Goal: Task Accomplishment & Management: Use online tool/utility

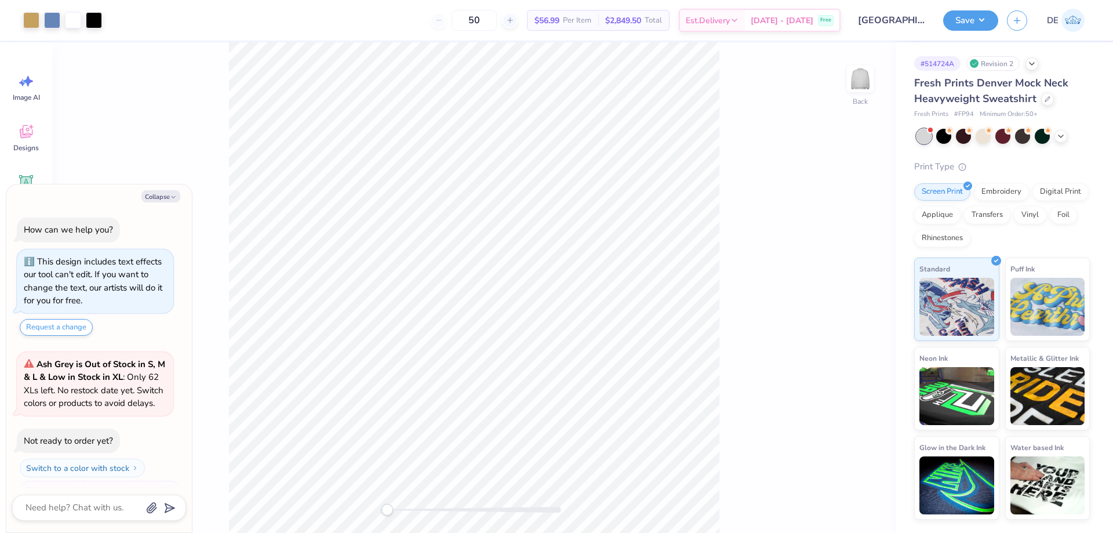
scroll to position [20, 0]
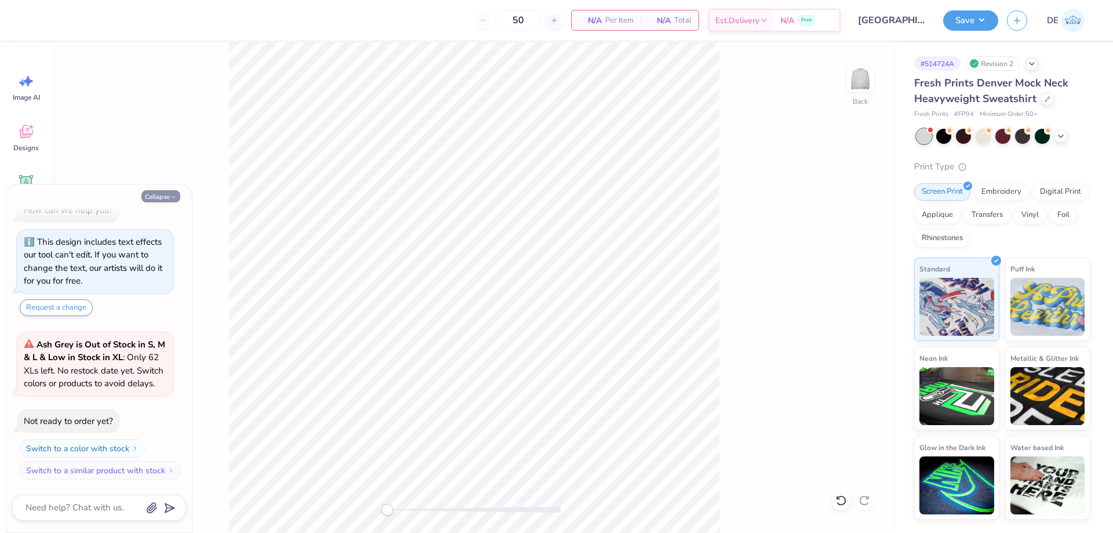
click at [170, 199] on icon "button" at bounding box center [173, 197] width 7 height 7
type textarea "x"
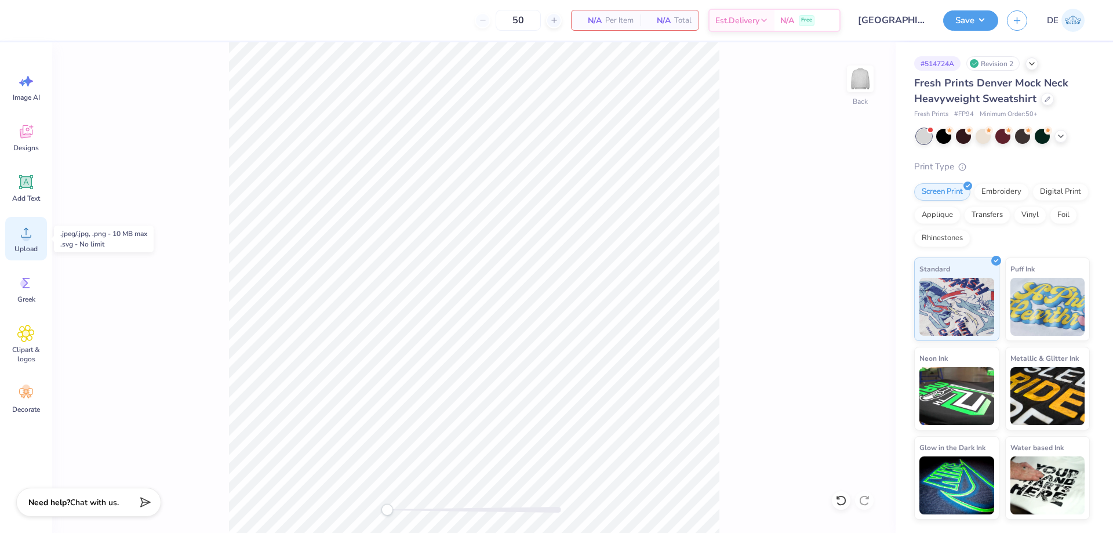
click at [28, 242] on div "Upload" at bounding box center [26, 238] width 42 height 43
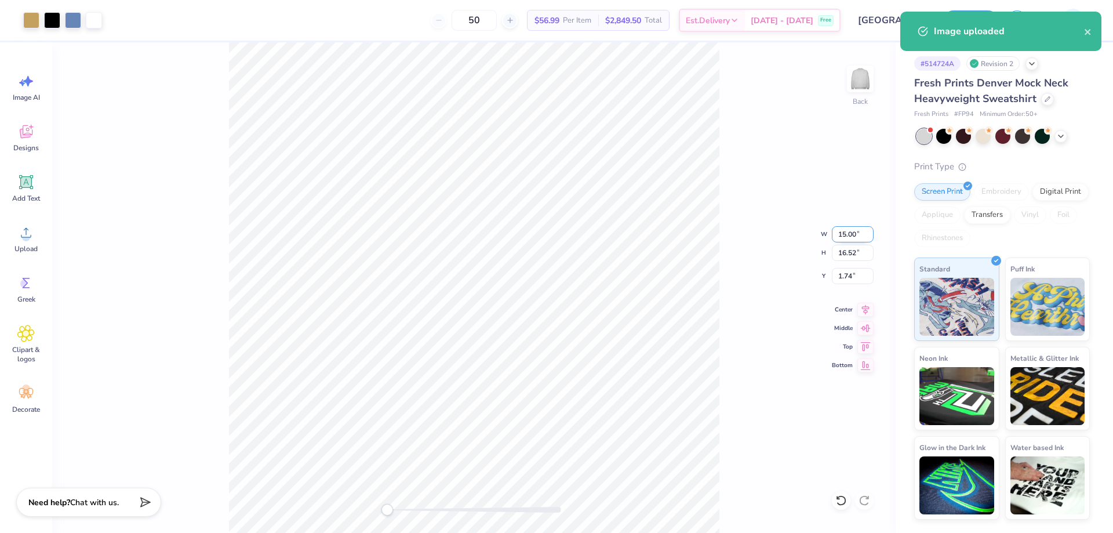
click at [845, 235] on input "15.00" at bounding box center [853, 234] width 42 height 16
type input "12"
click at [846, 284] on div "Back W 12 12 " H 16.52 16.52 " Y 1.74 1.74 " Center Middle Top Bottom" at bounding box center [474, 287] width 844 height 491
click at [846, 275] on div "Back W 12 H 16.52 Y 1.74 Center Middle Top Bottom" at bounding box center [474, 287] width 844 height 491
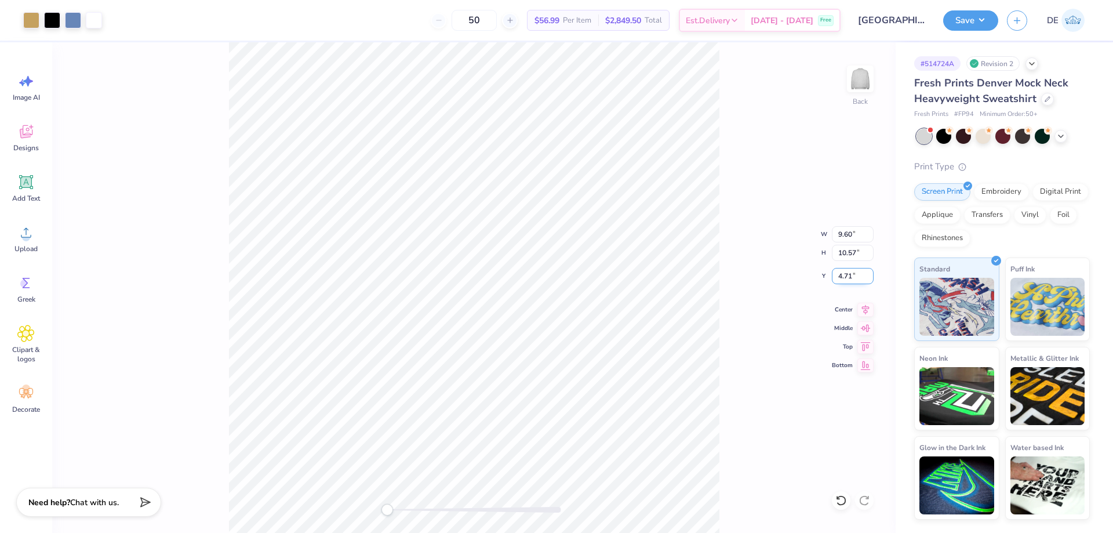
click at [837, 277] on input "4.71" at bounding box center [853, 276] width 42 height 16
type input "3"
click at [842, 274] on input "3.00" at bounding box center [853, 276] width 42 height 16
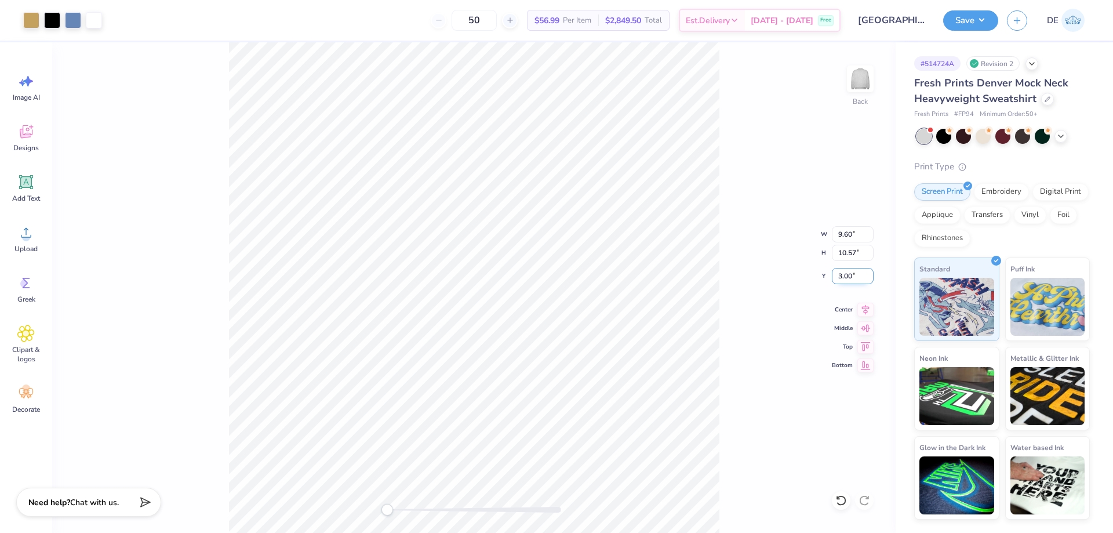
click at [842, 274] on input "3.00" at bounding box center [853, 276] width 42 height 16
type input "2"
click at [849, 278] on input "0.68" at bounding box center [853, 276] width 42 height 16
type input "2"
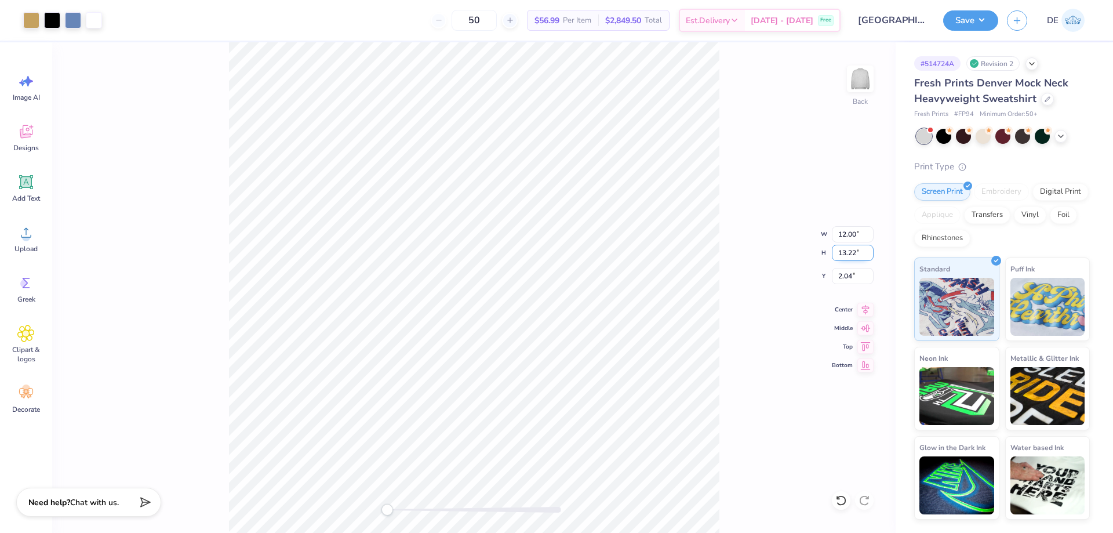
click at [842, 245] on input "13.22" at bounding box center [853, 253] width 42 height 16
type input "10.75"
click at [851, 278] on input "2.04" at bounding box center [853, 276] width 42 height 16
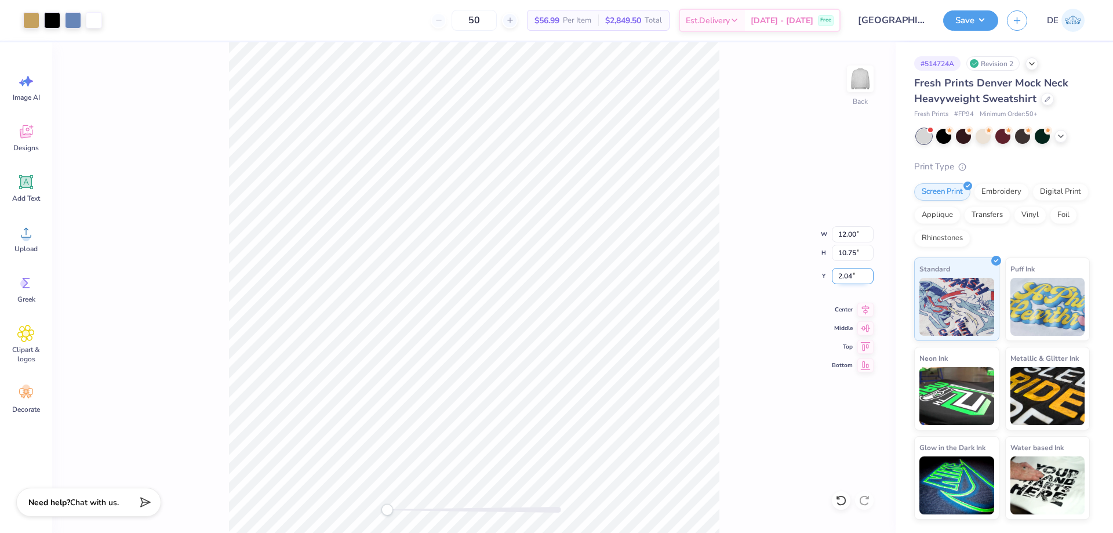
click at [851, 278] on input "2.04" at bounding box center [853, 276] width 42 height 16
type input "2"
click at [838, 278] on input "1.00" at bounding box center [853, 276] width 42 height 16
type input "2"
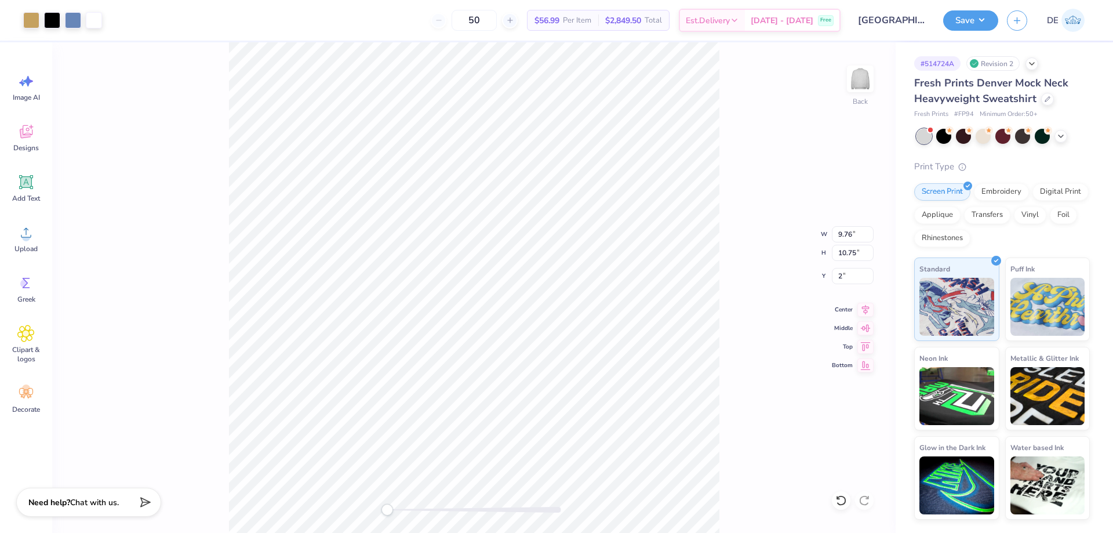
click at [721, 199] on div "Back W 9.76 9.76 " H 10.75 10.75 " Y 2 2 " Center Middle Top Bottom" at bounding box center [474, 287] width 844 height 491
click at [839, 255] on input "10.75" at bounding box center [853, 253] width 42 height 16
type input "10.75"
click at [853, 274] on input "2.00" at bounding box center [853, 276] width 42 height 16
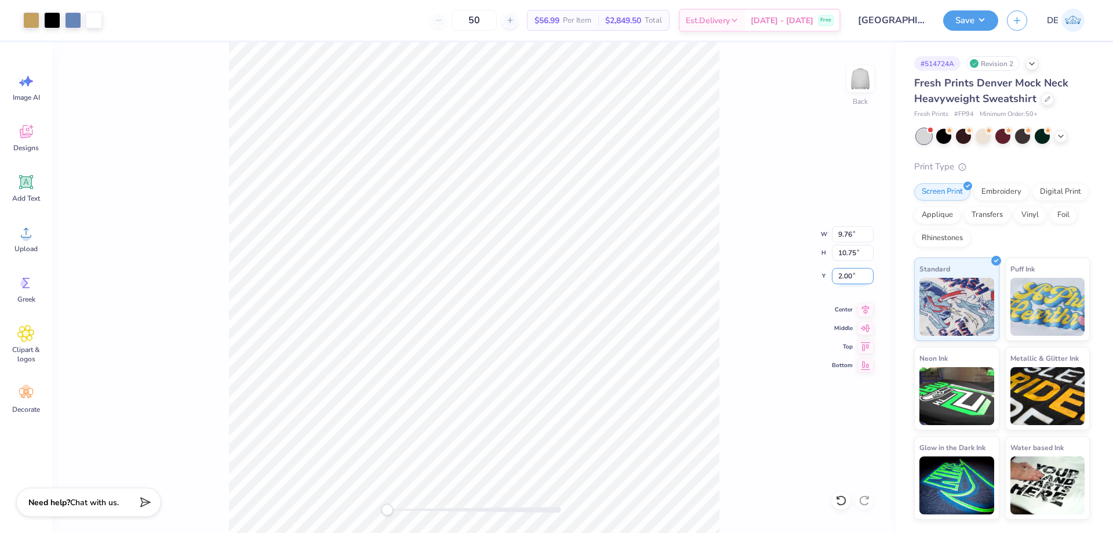
click at [853, 274] on input "2.00" at bounding box center [853, 276] width 42 height 16
type input "2"
click at [721, 239] on div "Back W 9.76 9.76 " H 10.75 10.75 " Y 2 2 " Center Middle Top Bottom" at bounding box center [474, 287] width 844 height 491
click at [966, 28] on button "Save" at bounding box center [970, 19] width 55 height 20
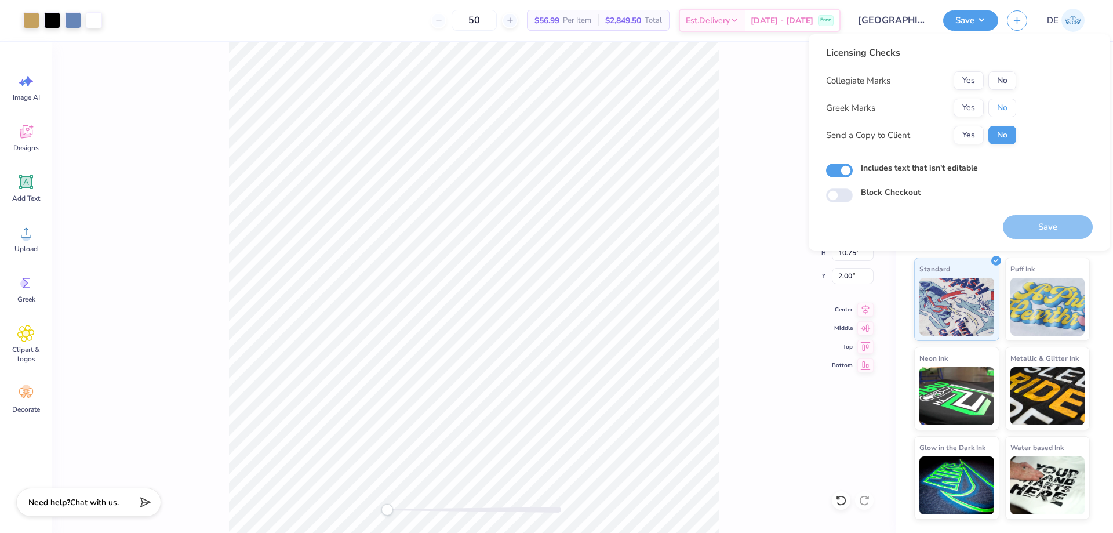
click at [1005, 102] on button "No" at bounding box center [1003, 108] width 28 height 19
click at [973, 80] on button "Yes" at bounding box center [969, 80] width 30 height 19
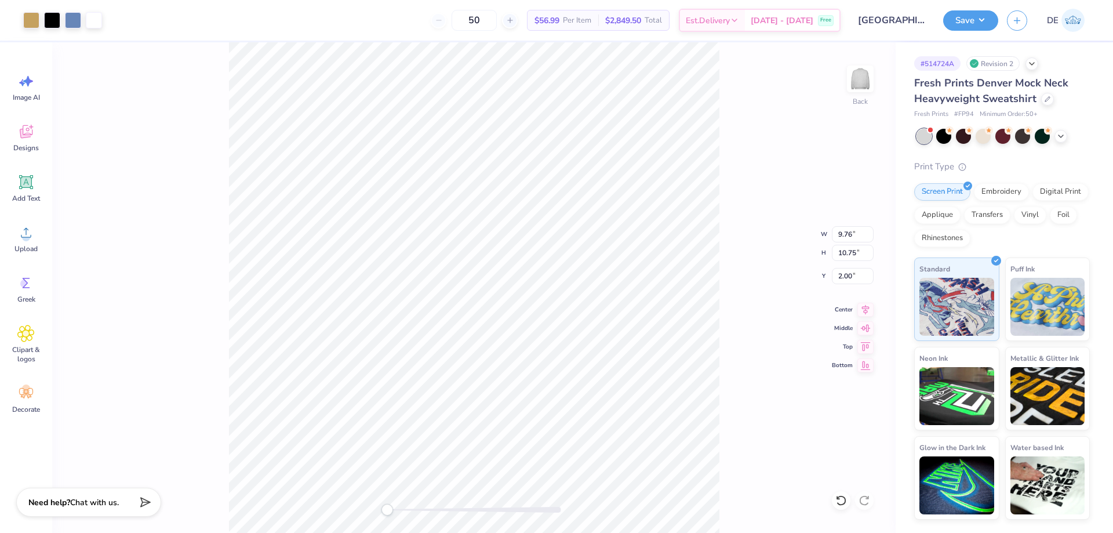
click at [962, 31] on div "Save DE" at bounding box center [1028, 20] width 170 height 41
click at [964, 21] on button "Save" at bounding box center [970, 19] width 55 height 20
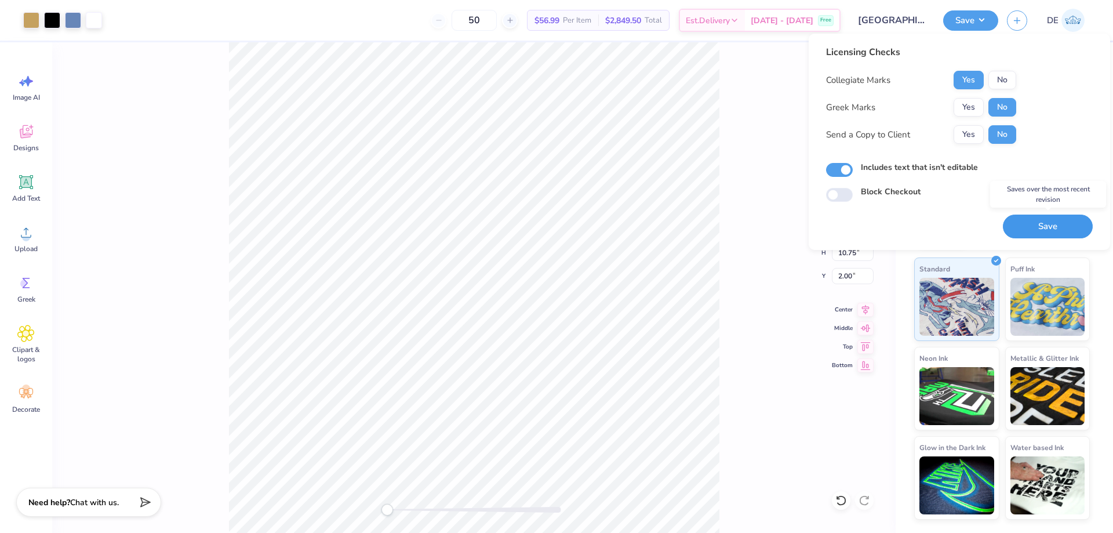
click at [1040, 223] on button "Save" at bounding box center [1048, 227] width 90 height 24
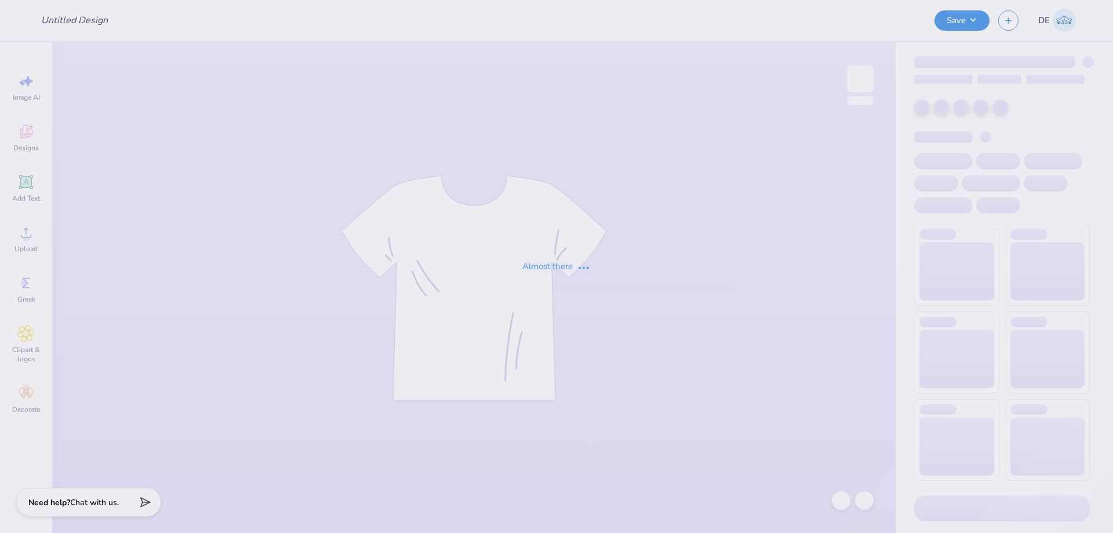
type input "Boulder Sig Tau Parent's Weekend F25"
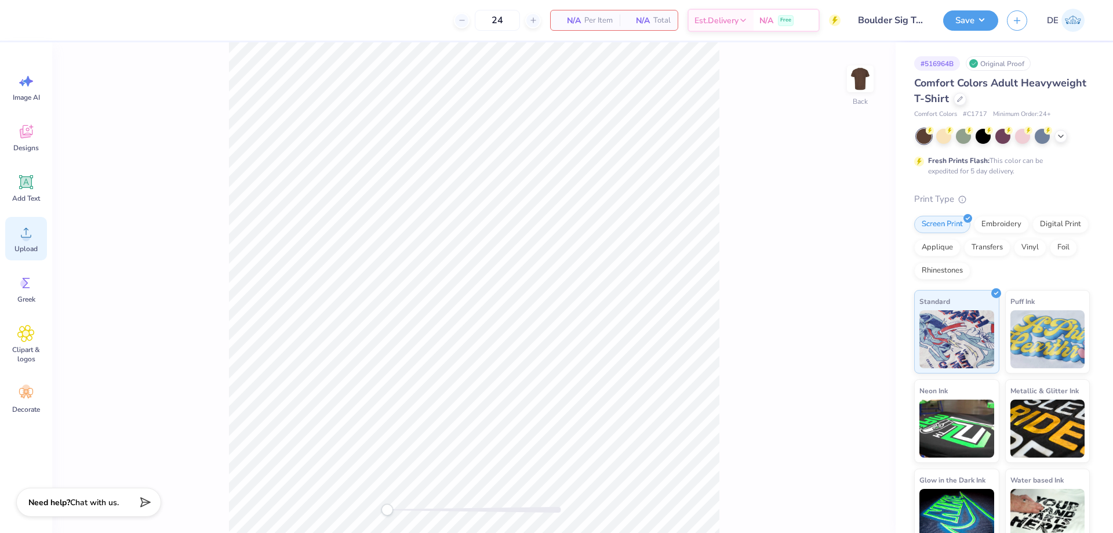
click at [26, 244] on span "Upload" at bounding box center [25, 248] width 23 height 9
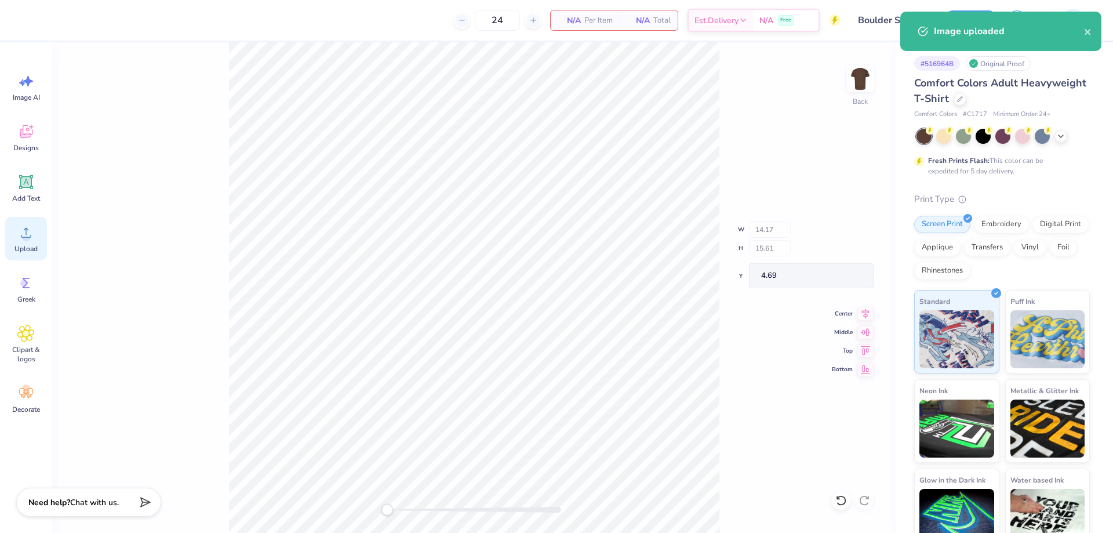
click at [17, 238] on icon at bounding box center [25, 232] width 17 height 17
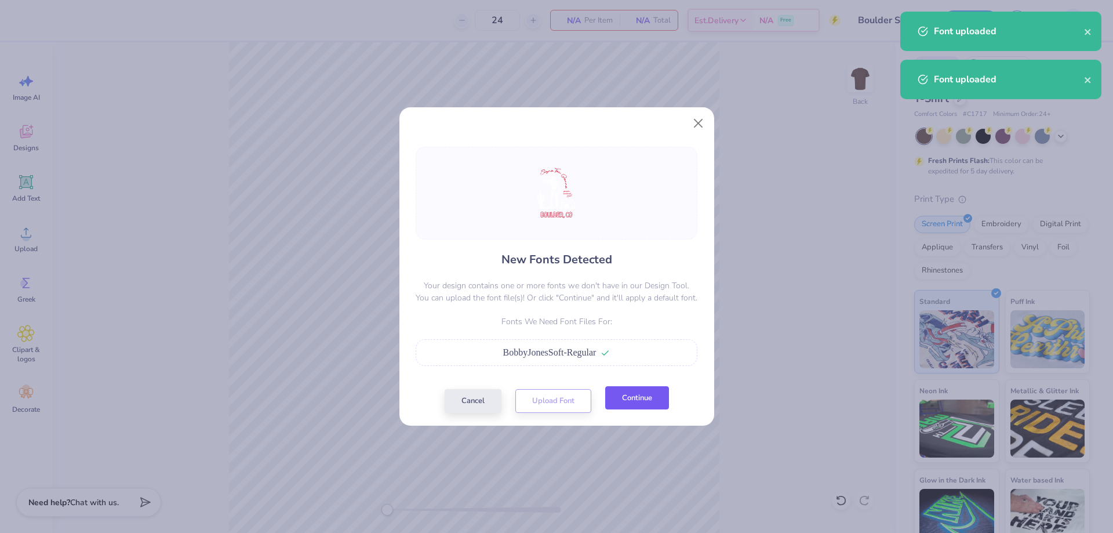
click at [638, 404] on button "Continue" at bounding box center [637, 398] width 64 height 24
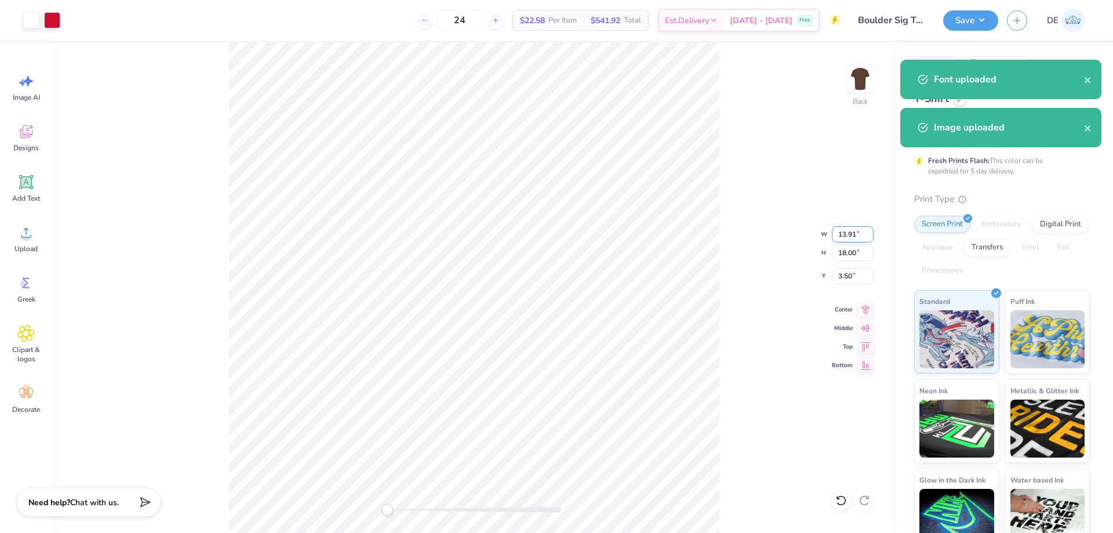
click at [836, 237] on input "13.91" at bounding box center [853, 234] width 42 height 16
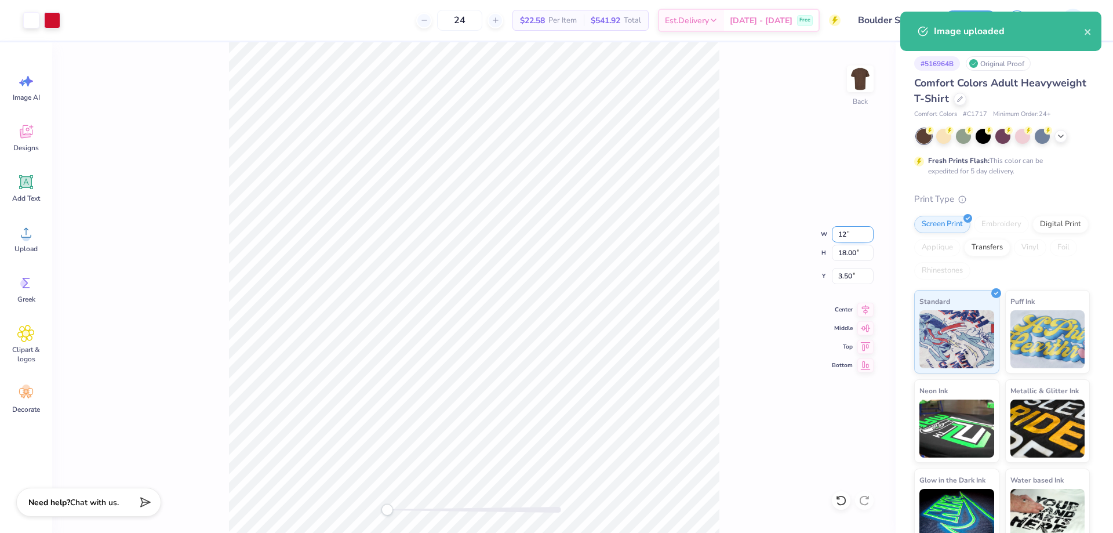
type input "10.35"
type input "13.40"
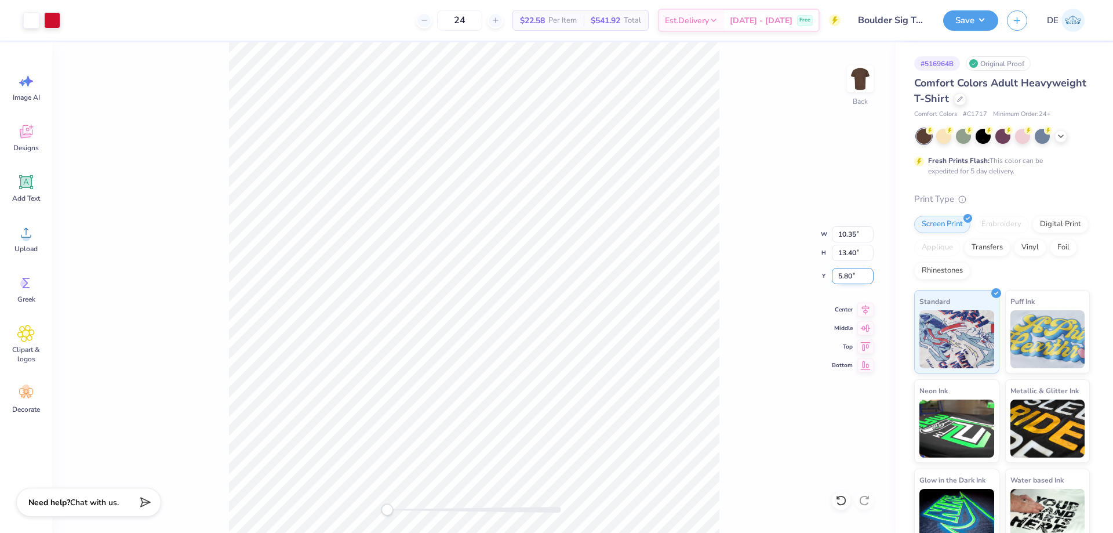
click at [848, 277] on input "5.80" at bounding box center [853, 276] width 42 height 16
type input "3.00"
click at [509, 406] on li "Group" at bounding box center [504, 405] width 91 height 23
type input "13.39"
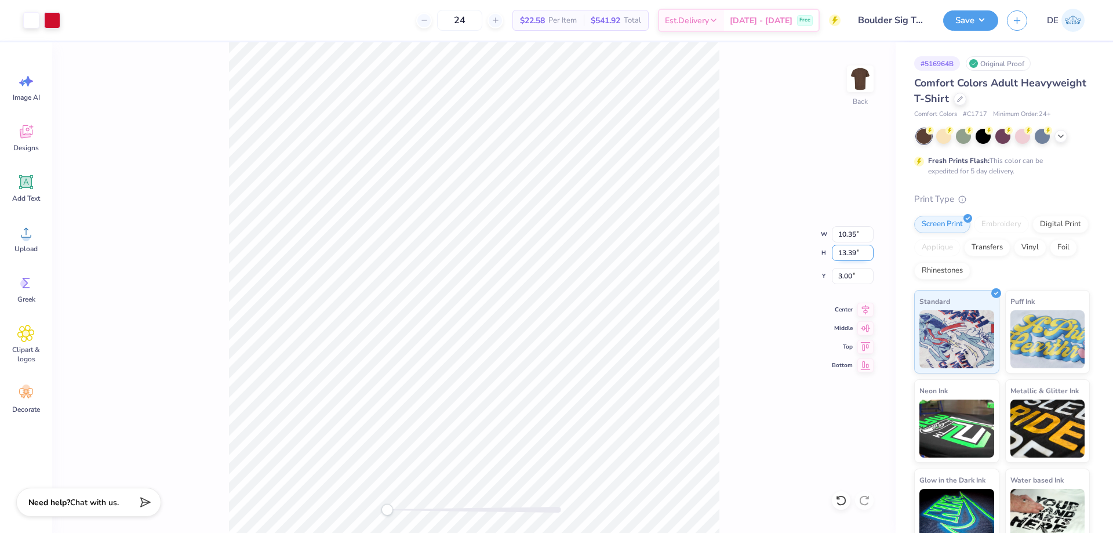
click at [841, 248] on input "13.39" at bounding box center [853, 253] width 42 height 16
click at [843, 252] on input "13.39" at bounding box center [853, 253] width 42 height 16
click at [851, 257] on input "14" at bounding box center [853, 253] width 42 height 16
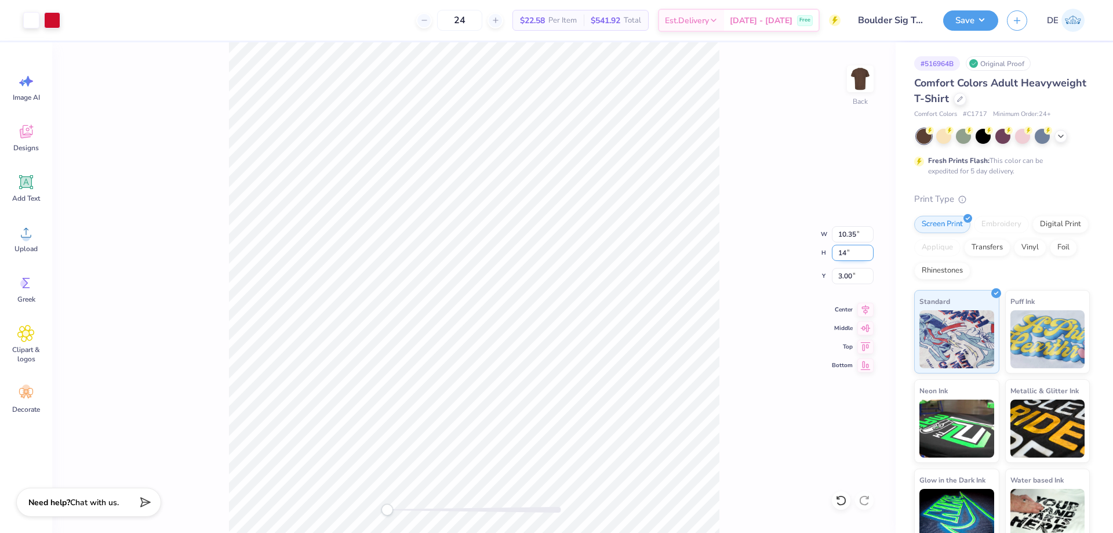
click at [851, 257] on input "14" at bounding box center [853, 253] width 42 height 16
type input "12.5"
click at [843, 272] on input "3.33" at bounding box center [853, 276] width 42 height 16
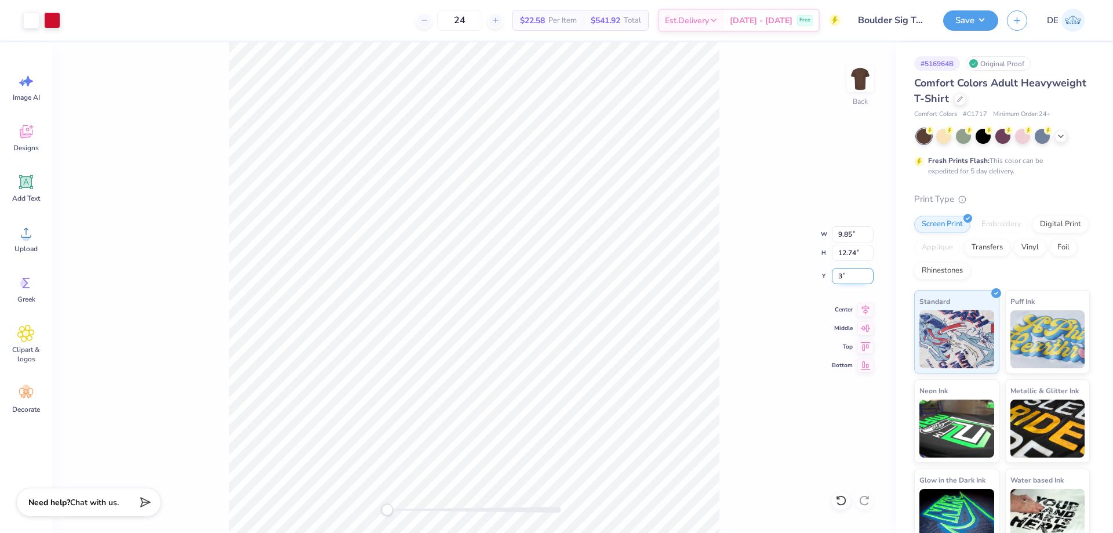
type input "3"
click at [729, 199] on div "Back W 10.55 10.55 " H 13.66 13.66 " Y 2.54 2.54 " Center Middle Top Bottom" at bounding box center [474, 287] width 844 height 491
click at [847, 256] on input "13.66" at bounding box center [853, 253] width 42 height 16
click at [846, 256] on input "13.66" at bounding box center [853, 253] width 42 height 16
type input "12"
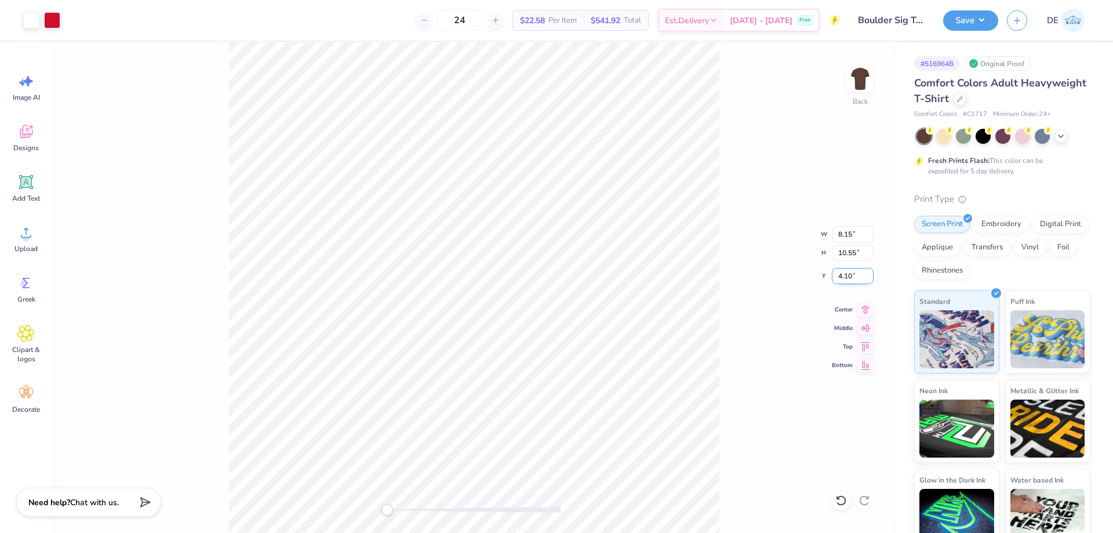
click at [841, 275] on input "4.10" at bounding box center [853, 276] width 42 height 16
click at [840, 274] on input "4.10" at bounding box center [853, 276] width 42 height 16
type input "3"
click at [845, 267] on div "Back W 9.27 9.27 " H 12.00 12.00 " Y 2.27 2.27 " Center Middle Top Bottom" at bounding box center [474, 287] width 844 height 491
click at [845, 267] on div "Back W 9.27 H 12.00 Y 2.27 Center Middle Top Bottom" at bounding box center [474, 287] width 844 height 491
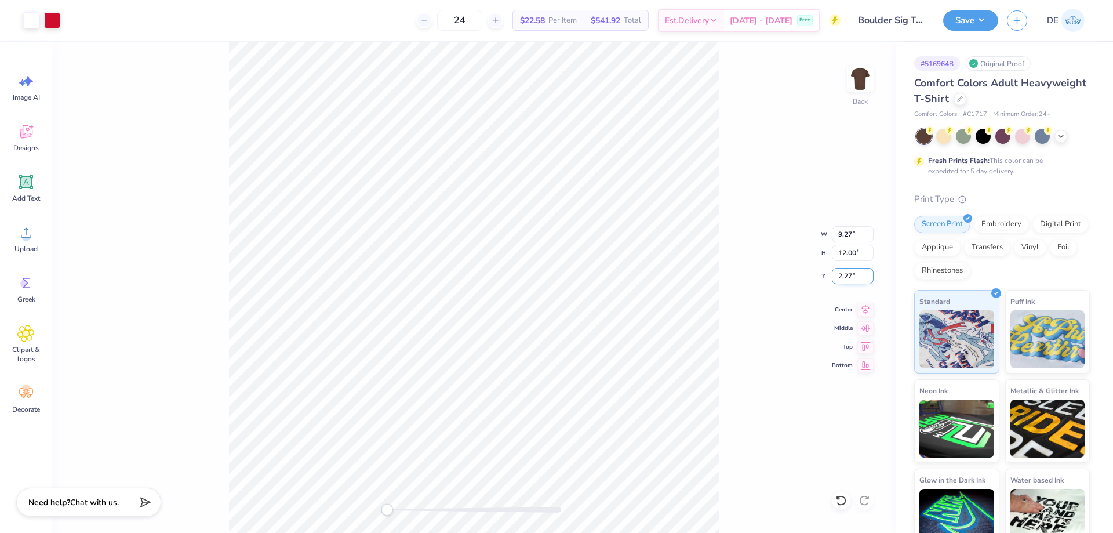
click at [847, 273] on input "2.27" at bounding box center [853, 276] width 42 height 16
type input "3"
click at [954, 14] on button "Save" at bounding box center [970, 19] width 55 height 20
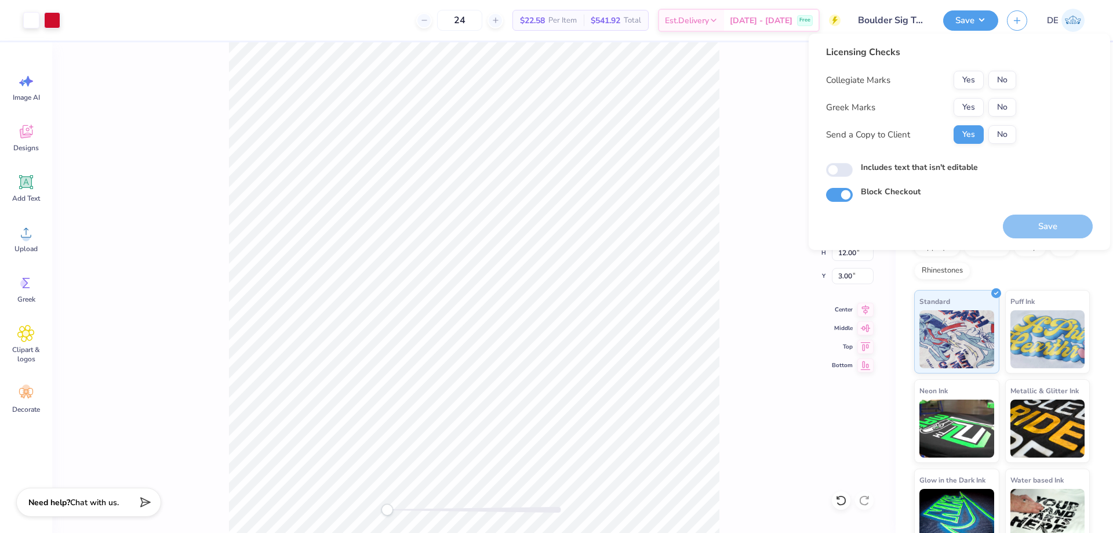
click at [963, 97] on div "Collegiate Marks Yes No Greek Marks Yes No Send a Copy to Client Yes No" at bounding box center [921, 107] width 190 height 73
click at [967, 102] on button "Yes" at bounding box center [969, 107] width 30 height 19
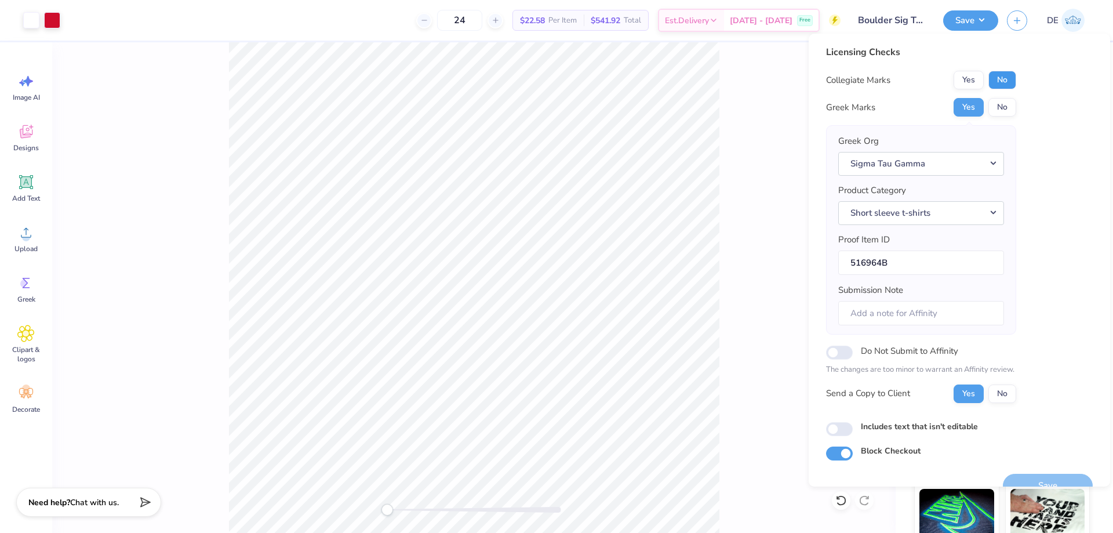
click at [1001, 82] on button "No" at bounding box center [1003, 80] width 28 height 19
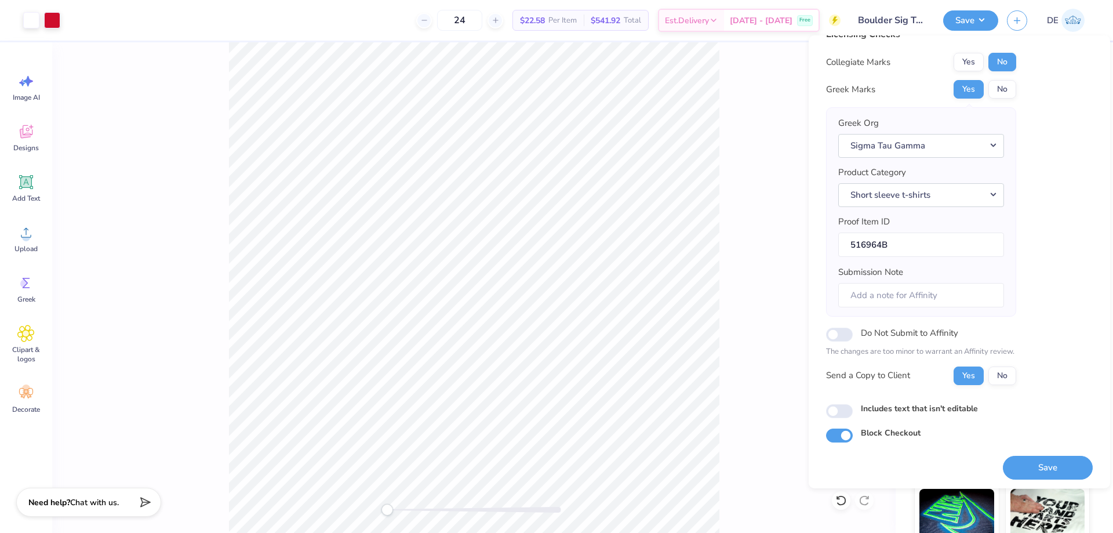
scroll to position [22, 0]
click at [1054, 466] on button "Save" at bounding box center [1048, 465] width 90 height 24
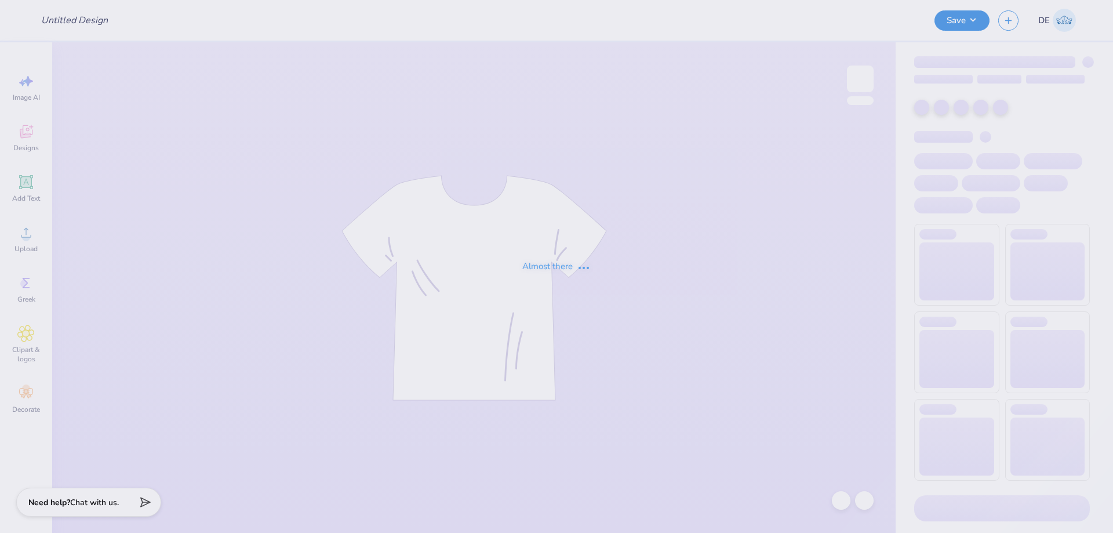
type input "sigma pi golf outing"
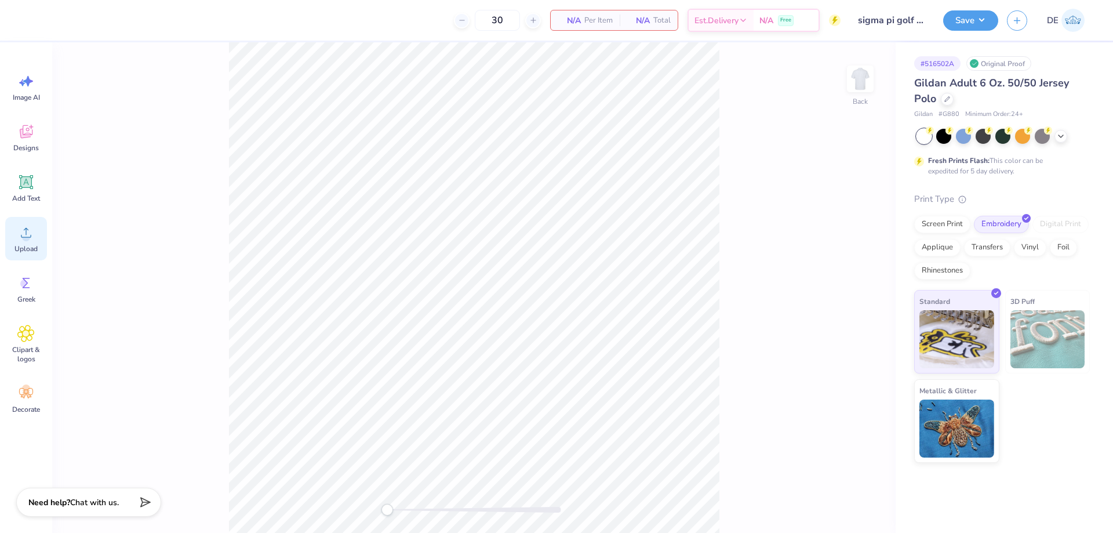
click at [20, 243] on div "Upload" at bounding box center [26, 238] width 42 height 43
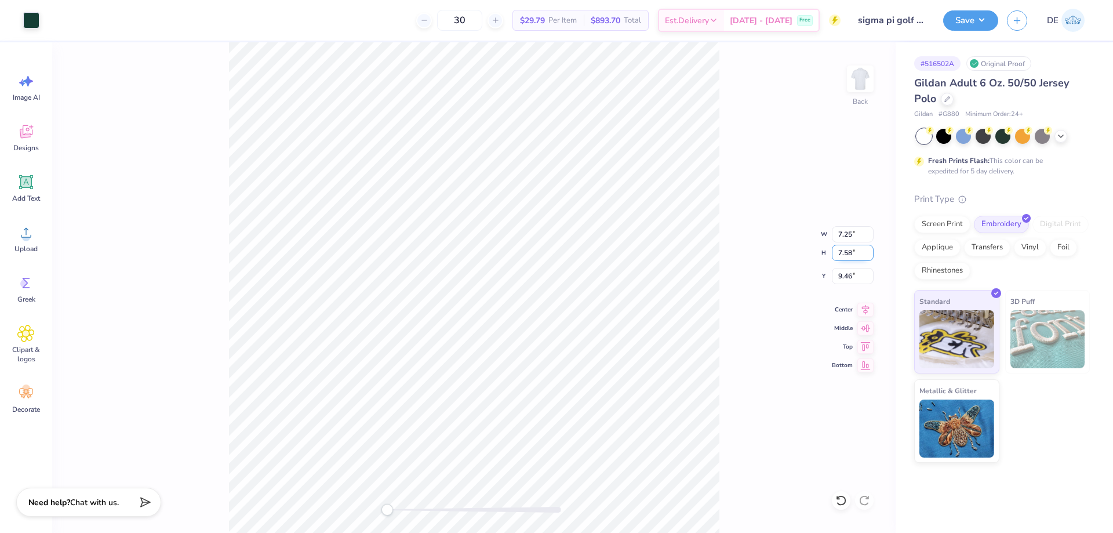
click at [848, 250] on input "7.58" at bounding box center [853, 253] width 42 height 16
type input "3.5"
click at [847, 273] on input "9.46" at bounding box center [853, 276] width 42 height 16
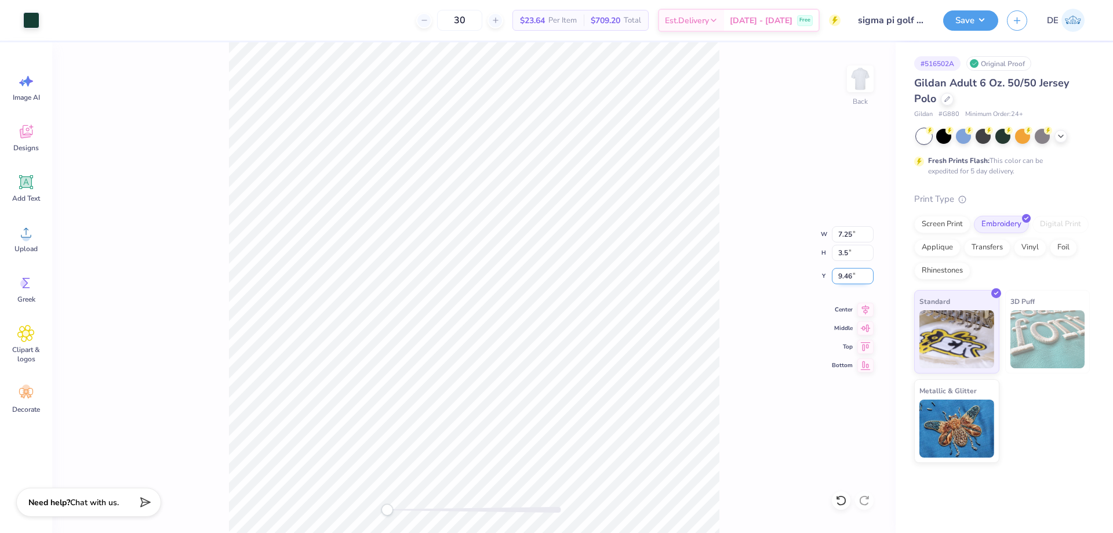
click at [847, 273] on input "9.46" at bounding box center [853, 276] width 42 height 16
type input "3"
click at [740, 226] on div "Back W 7.25 7.25 " H 3.5 3.5 " Y 3 3 " Center Middle Top Bottom" at bounding box center [474, 287] width 844 height 491
click at [849, 257] on input "1.62" at bounding box center [853, 253] width 42 height 16
click at [866, 251] on input "1.63" at bounding box center [853, 253] width 42 height 16
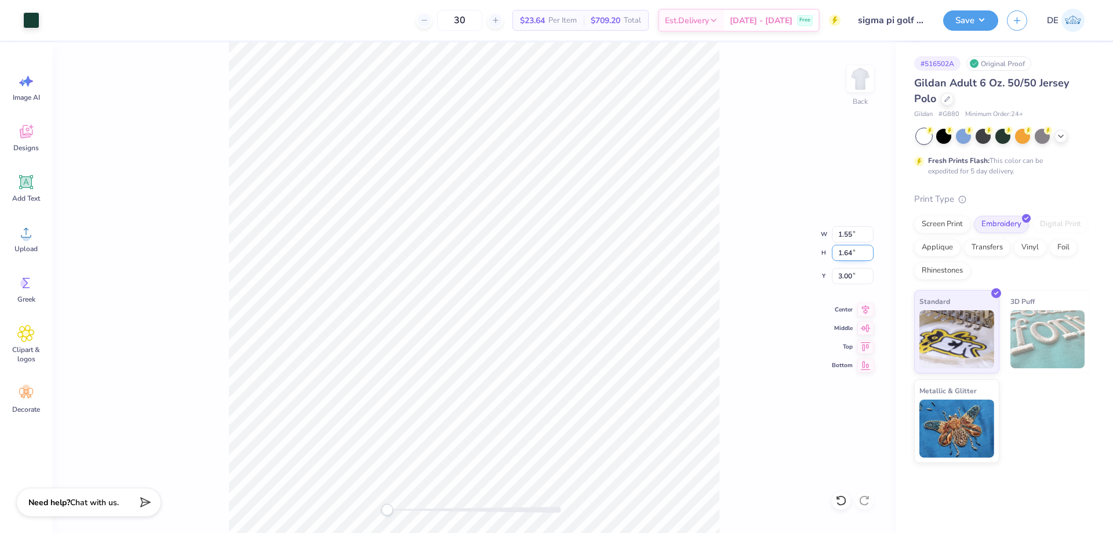
click at [867, 251] on input "1.64" at bounding box center [853, 253] width 42 height 16
click at [867, 251] on input "1.65" at bounding box center [853, 253] width 42 height 16
click at [862, 252] on input "1.65" at bounding box center [853, 253] width 42 height 16
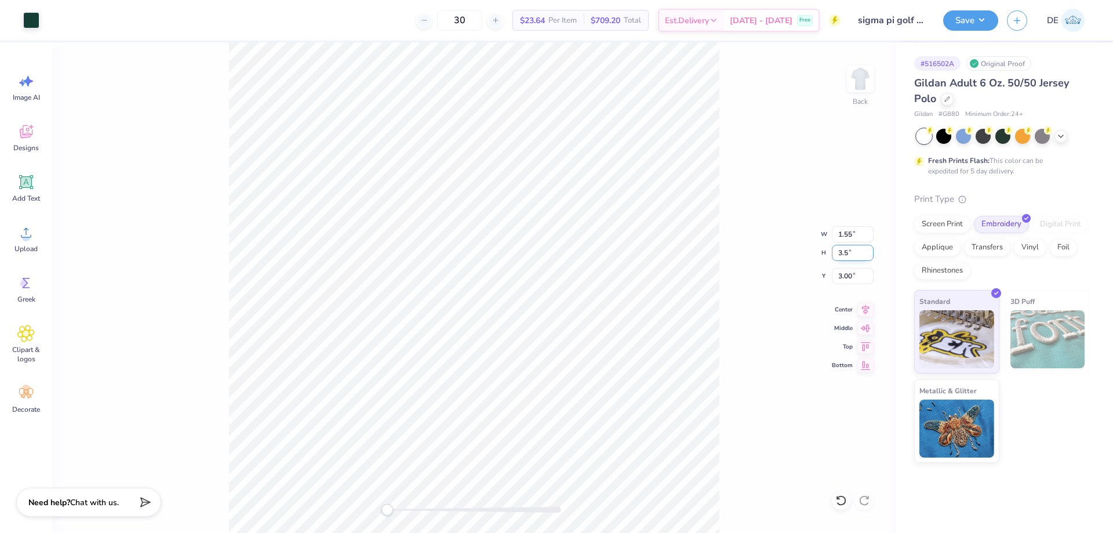
type input "3.5"
click at [848, 281] on input "2.06" at bounding box center [853, 276] width 42 height 16
type input "3"
click at [958, 20] on button "Save" at bounding box center [970, 19] width 55 height 20
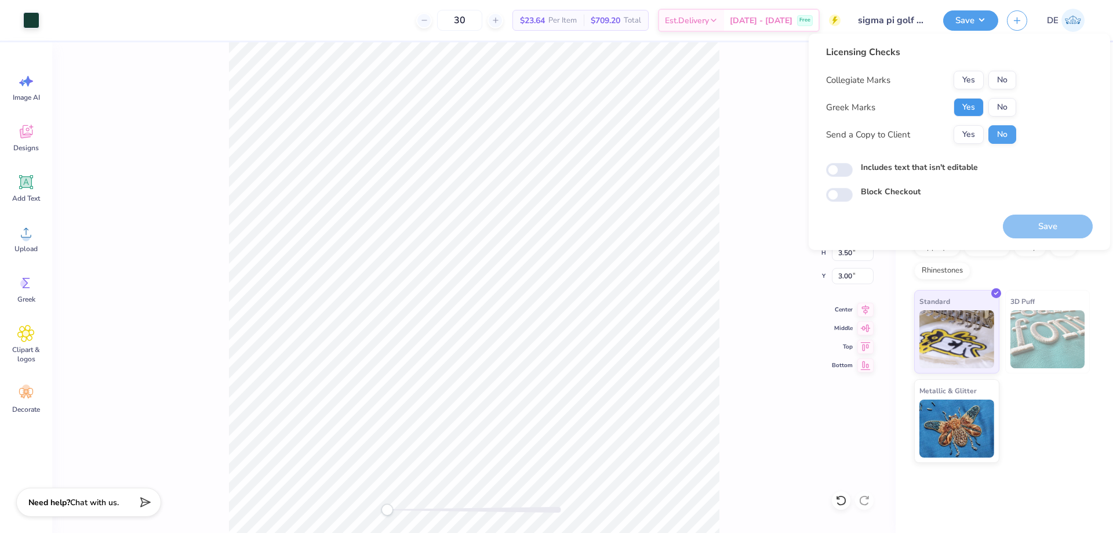
click at [971, 112] on button "Yes" at bounding box center [969, 107] width 30 height 19
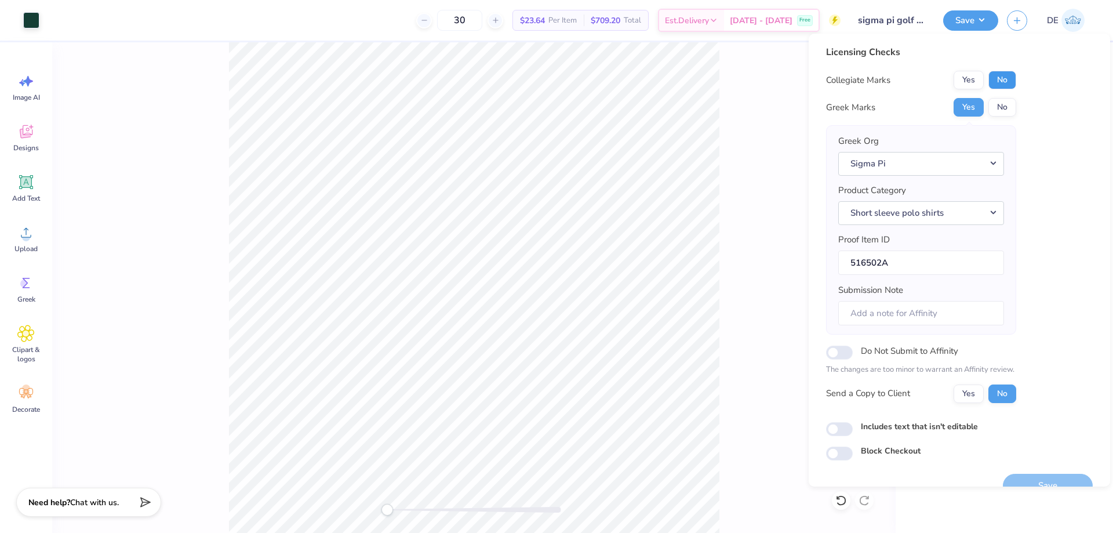
click at [999, 77] on button "No" at bounding box center [1003, 80] width 28 height 19
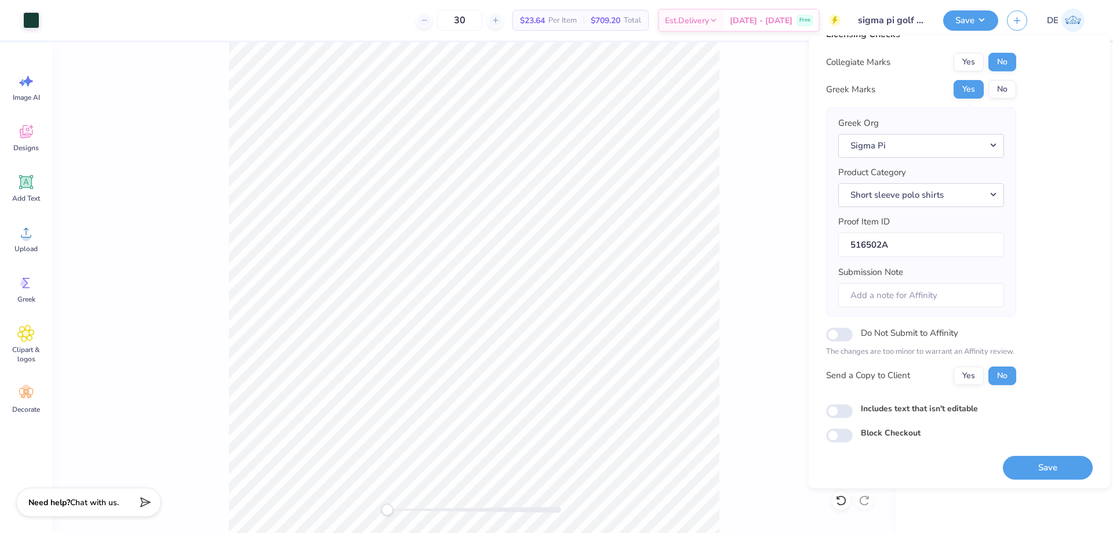
scroll to position [22, 0]
click at [1045, 466] on button "Save" at bounding box center [1048, 465] width 90 height 24
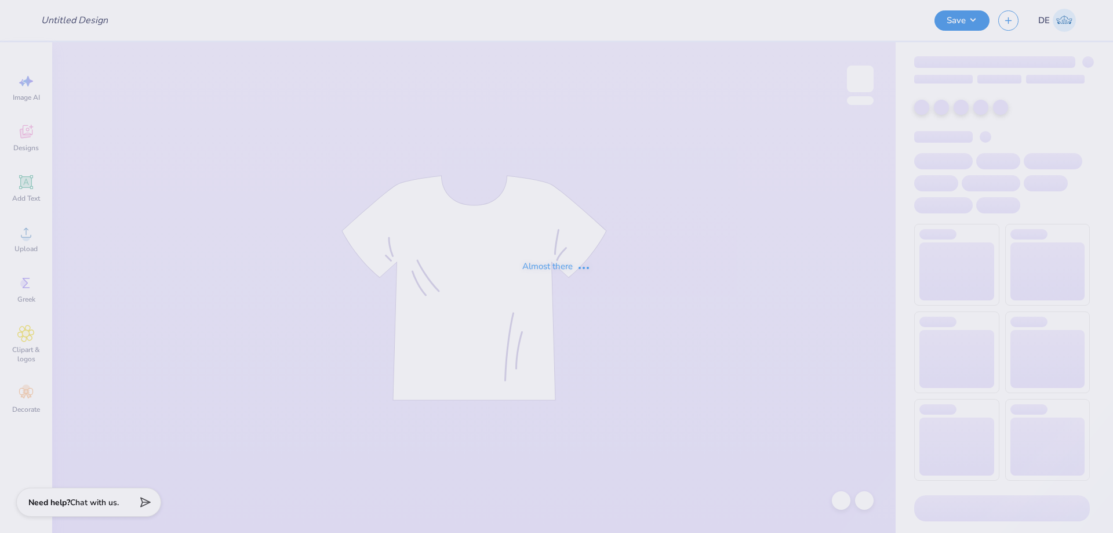
type input "sigma pi golf outing 2"
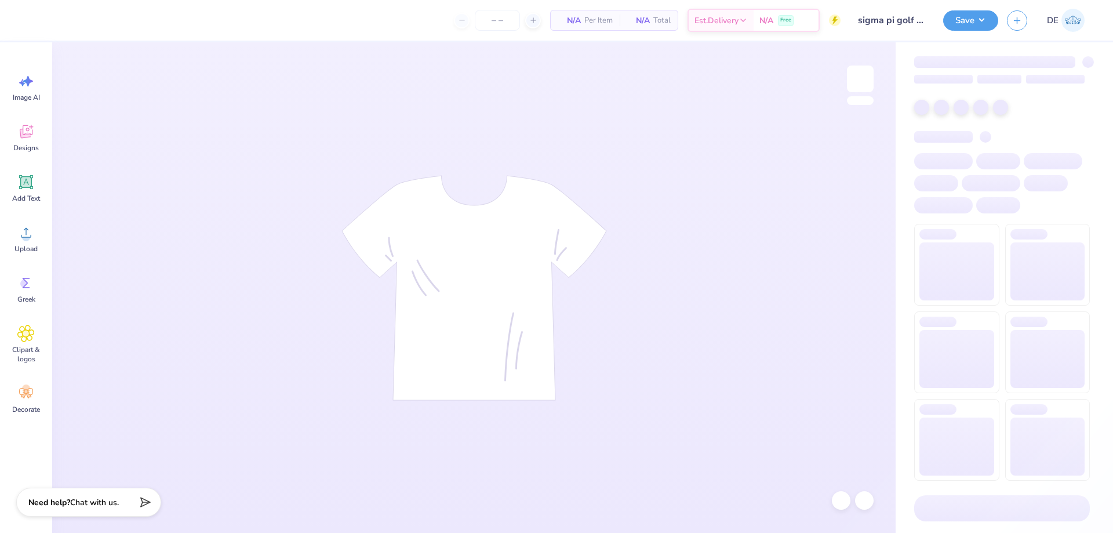
type input "30"
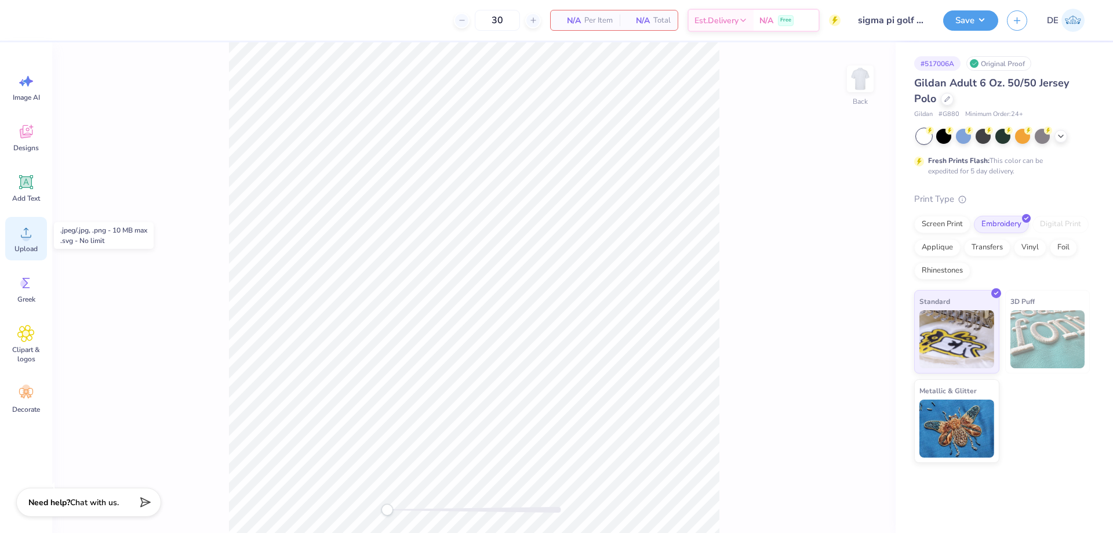
click at [30, 246] on span "Upload" at bounding box center [25, 248] width 23 height 9
click at [23, 235] on icon at bounding box center [25, 232] width 17 height 17
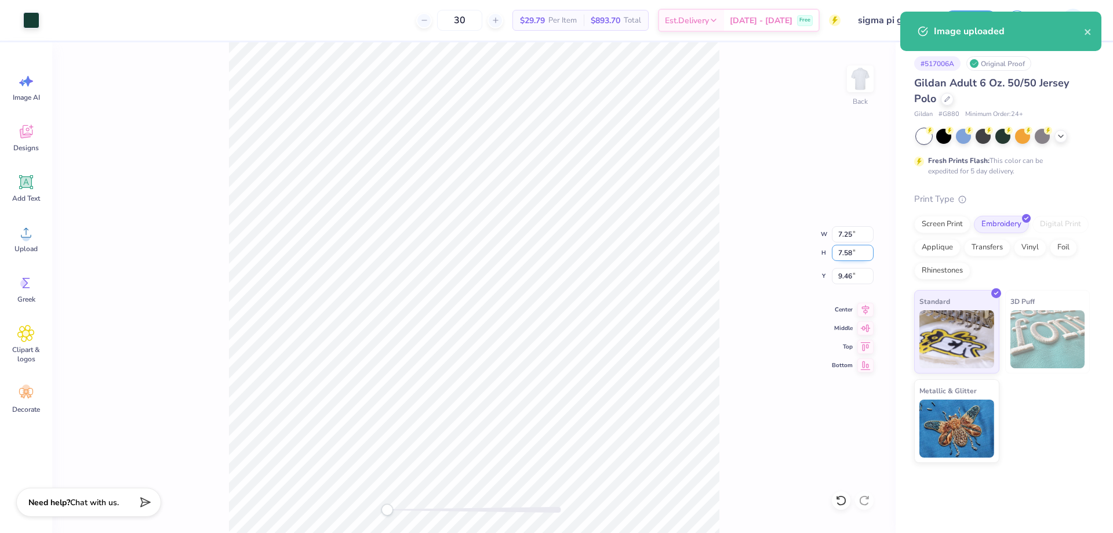
click at [844, 256] on input "7.58" at bounding box center [853, 253] width 42 height 16
type input "3.5"
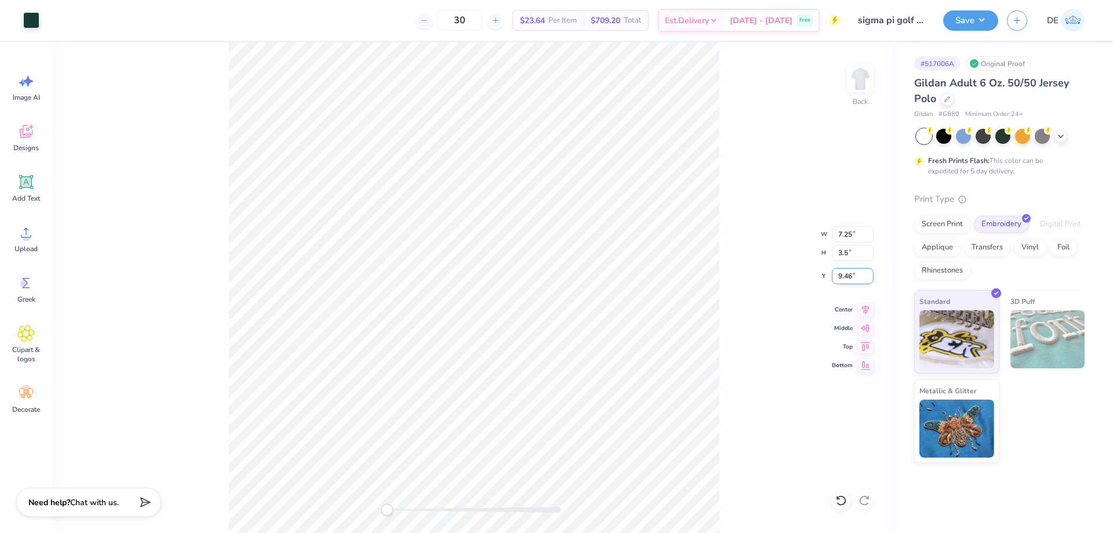
click at [841, 271] on input "9.46" at bounding box center [853, 276] width 42 height 16
type input "3"
click at [726, 249] on div "Back W 7.25 7.25 " H 3.5 3.5 " Y 3 3 " Center Middle Top Bottom" at bounding box center [474, 287] width 844 height 491
click at [840, 255] on input "1.62" at bounding box center [853, 253] width 42 height 16
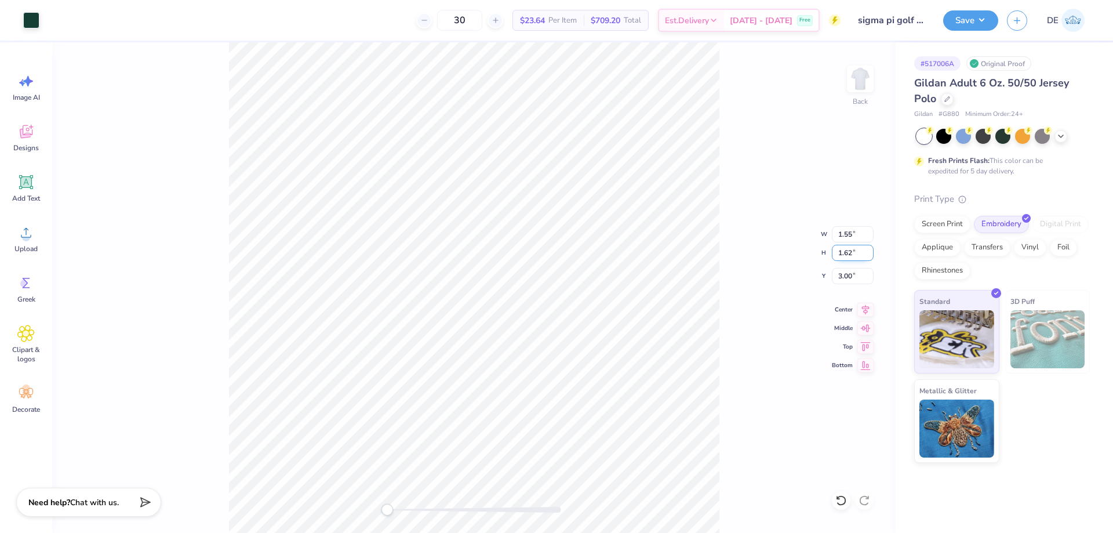
click at [840, 255] on input "1.62" at bounding box center [853, 253] width 42 height 16
type input "3.5"
click at [842, 273] on input "2.06" at bounding box center [853, 276] width 42 height 16
type input "3"
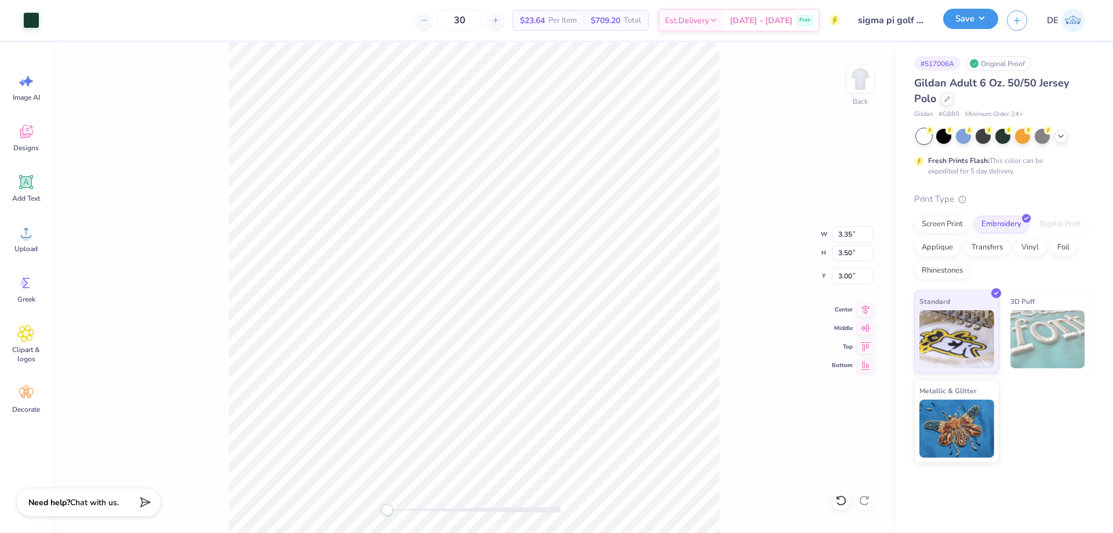
click at [983, 26] on button "Save" at bounding box center [970, 19] width 55 height 20
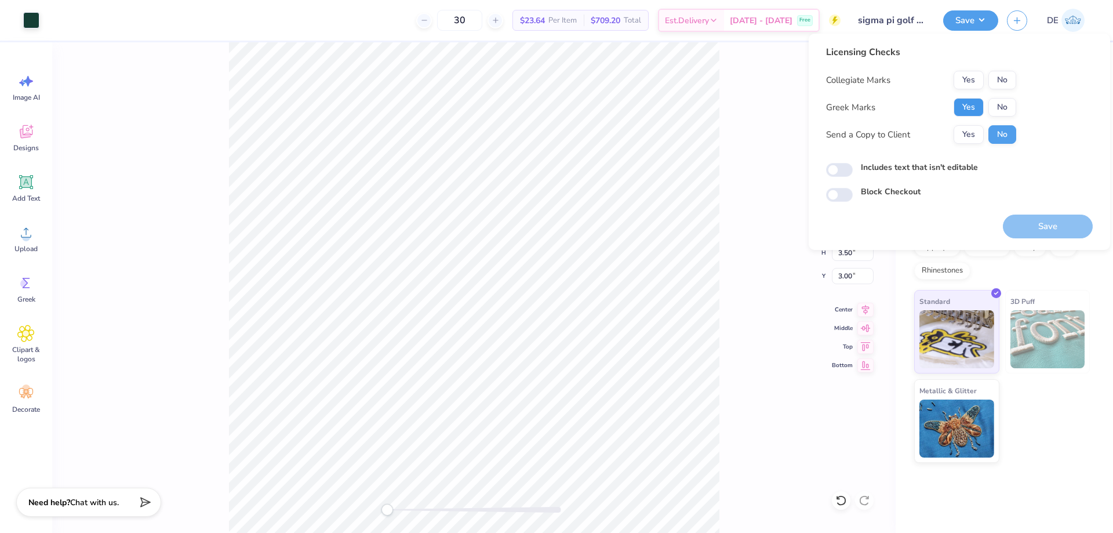
click at [973, 106] on button "Yes" at bounding box center [969, 107] width 30 height 19
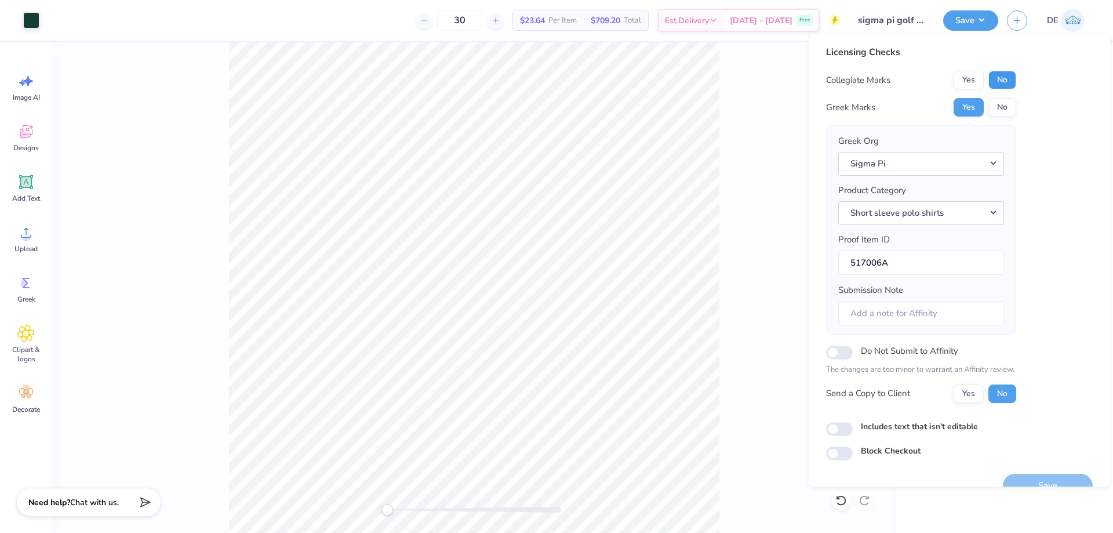
click at [1008, 81] on button "No" at bounding box center [1003, 80] width 28 height 19
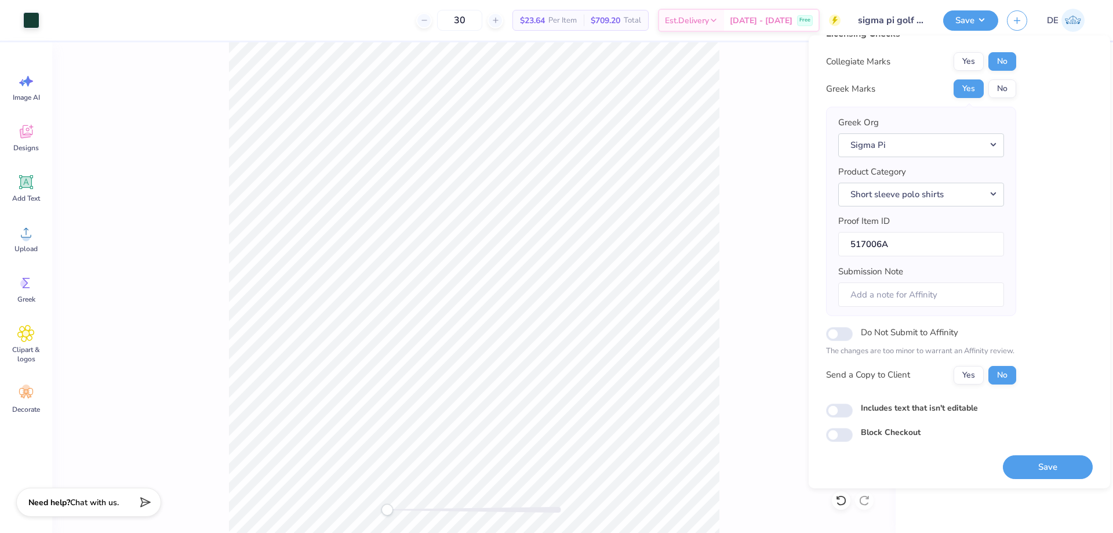
scroll to position [22, 0]
click at [832, 333] on input "Do Not Submit to Affinity" at bounding box center [839, 332] width 27 height 14
checkbox input "true"
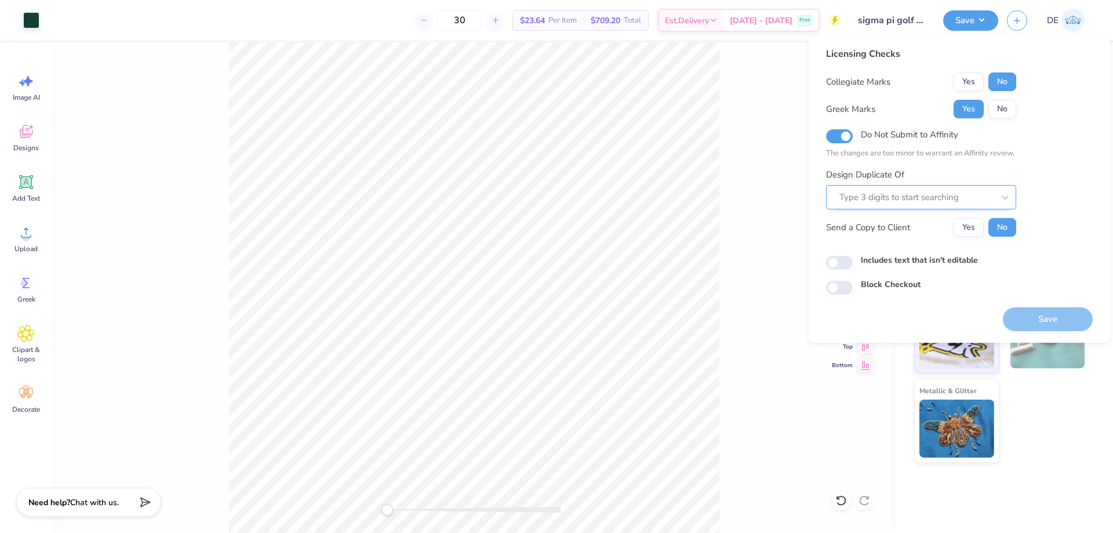
click at [929, 198] on div at bounding box center [917, 198] width 154 height 16
paste input "516502A"
click at [891, 229] on div "516502A" at bounding box center [921, 228] width 181 height 19
type input "516502A"
click at [1049, 321] on button "Save" at bounding box center [1048, 319] width 90 height 24
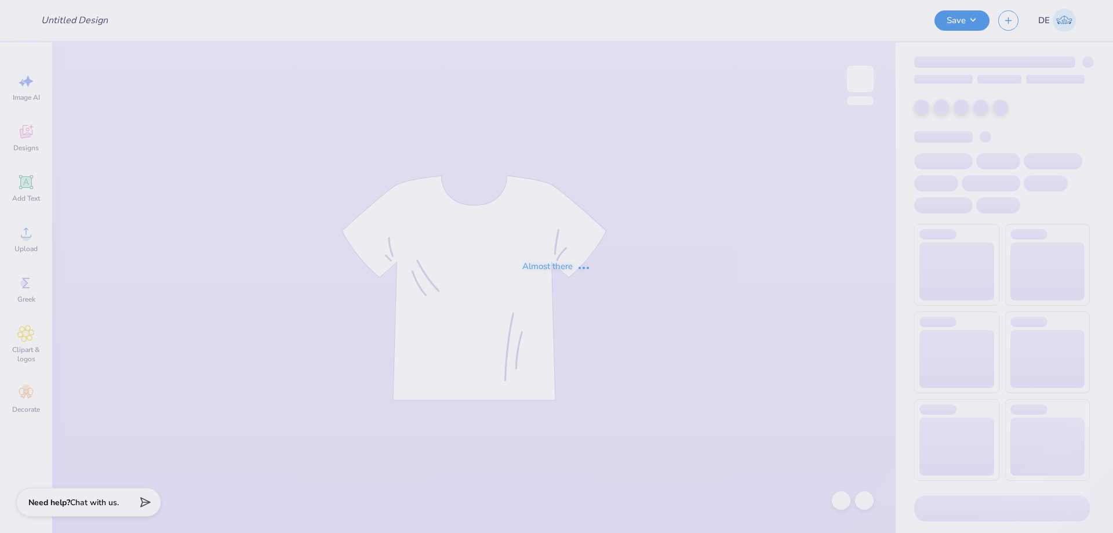
type input "Kappa Delta Merch"
